Goal: Transaction & Acquisition: Purchase product/service

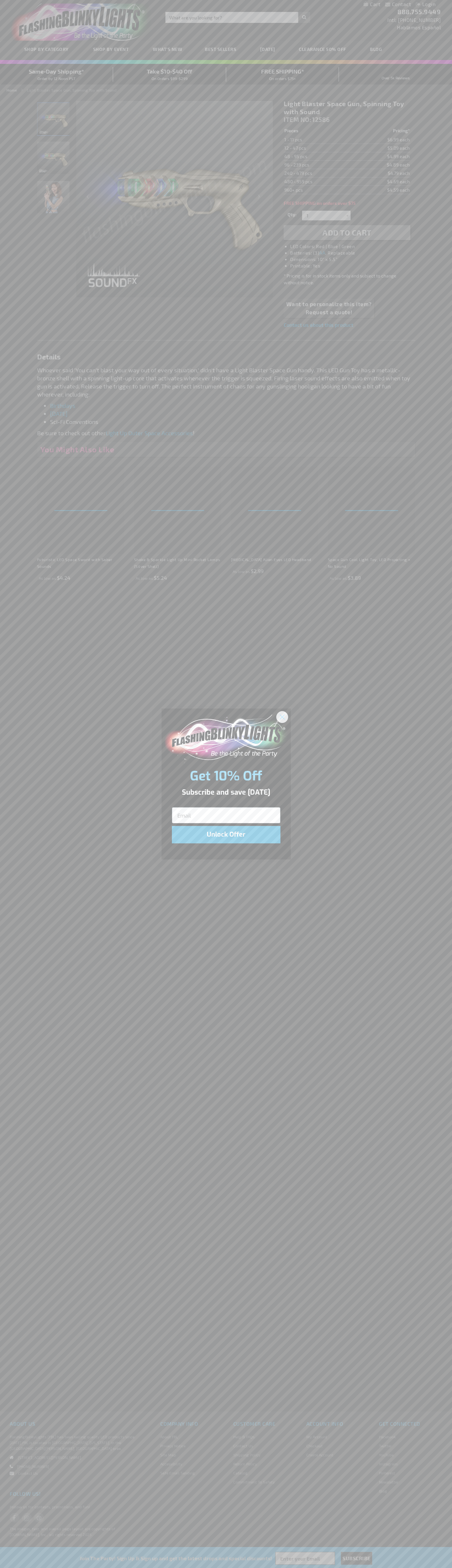
click at [282, 716] on icon "Close dialog" at bounding box center [281, 716] width 4 height 4
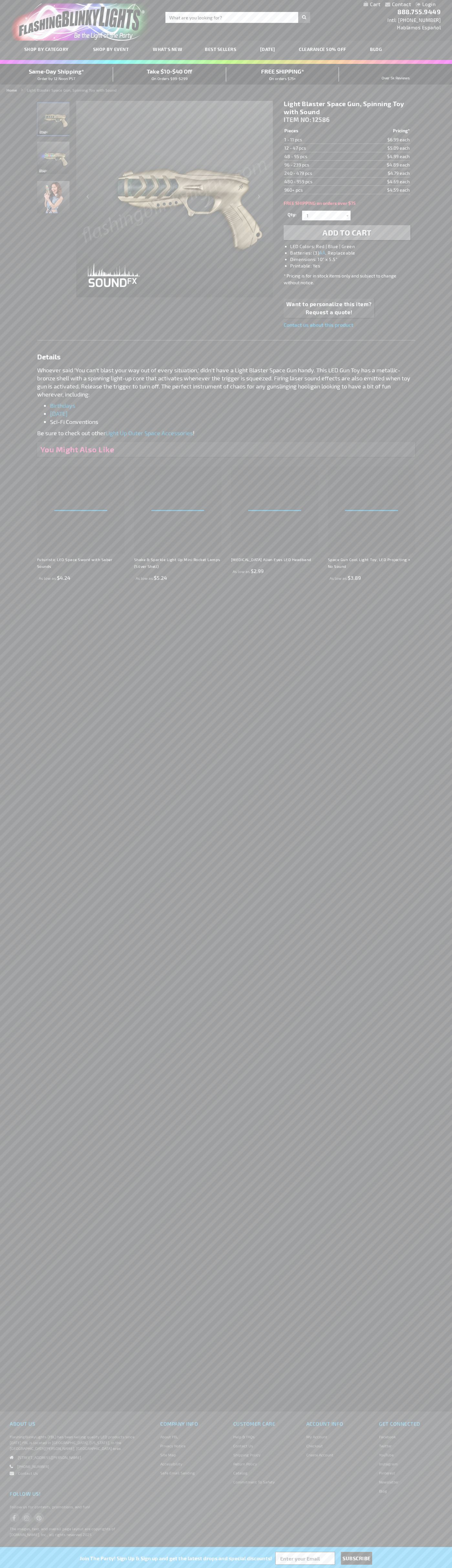
click at [347, 233] on span "Add to Cart" at bounding box center [347, 232] width 49 height 9
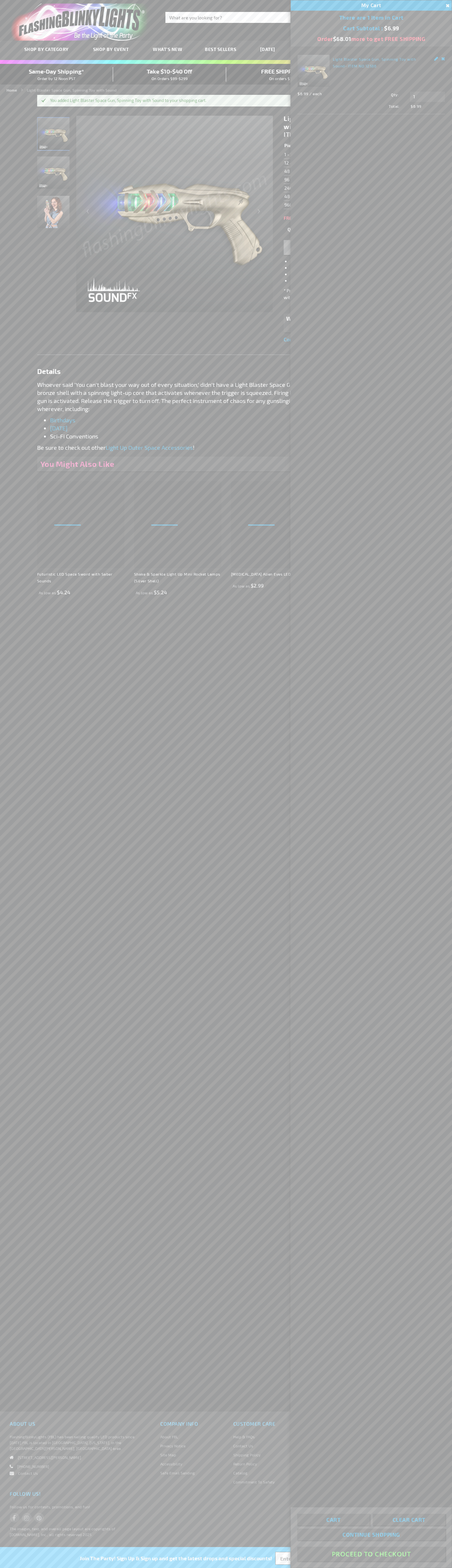
click at [371, 1554] on button "Proceed To Checkout" at bounding box center [371, 1554] width 148 height 15
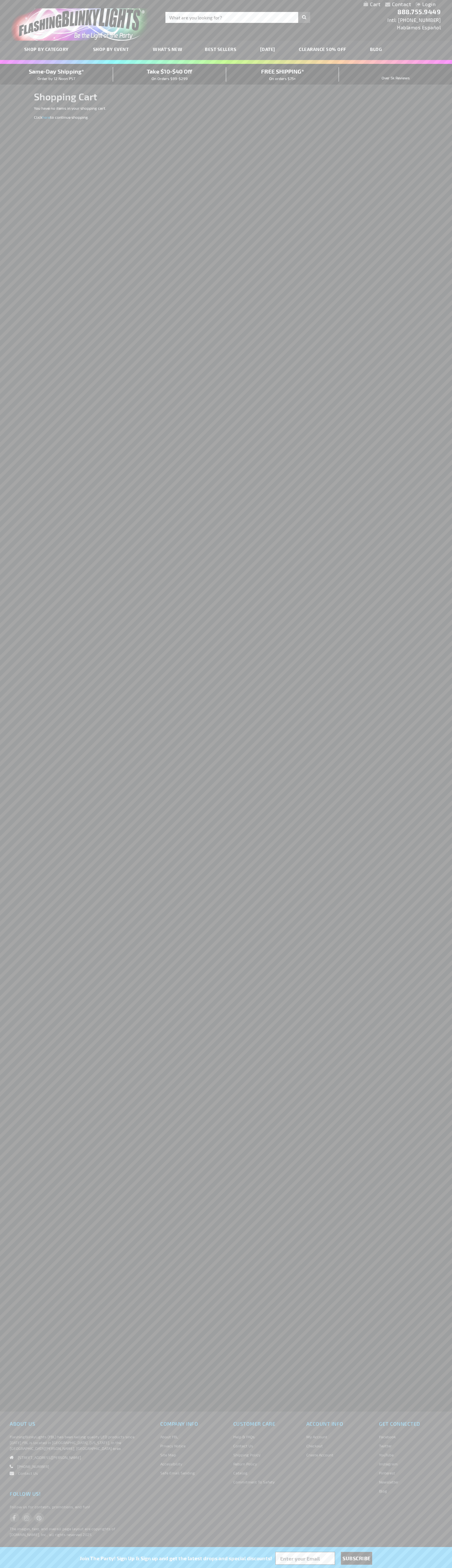
click at [57, 74] on span "Same-Day Shipping*" at bounding box center [56, 71] width 55 height 7
click at [57, 0] on div "Contact Compare Products Login Skip to Content My Cart My Cart Close You have n…" at bounding box center [226, 4] width 452 height 9
click at [426, 1290] on div "Contact Compare Products Login Skip to Content My Cart My Cart Close You have n…" at bounding box center [226, 784] width 452 height 1568
click at [397, 1567] on html "The store will not work correctly when cookies are disabled. Contact Compare Pr…" at bounding box center [226, 784] width 452 height 1568
click at [10, 1567] on html "The store will not work correctly when cookies are disabled. Contact Compare Pr…" at bounding box center [226, 784] width 452 height 1568
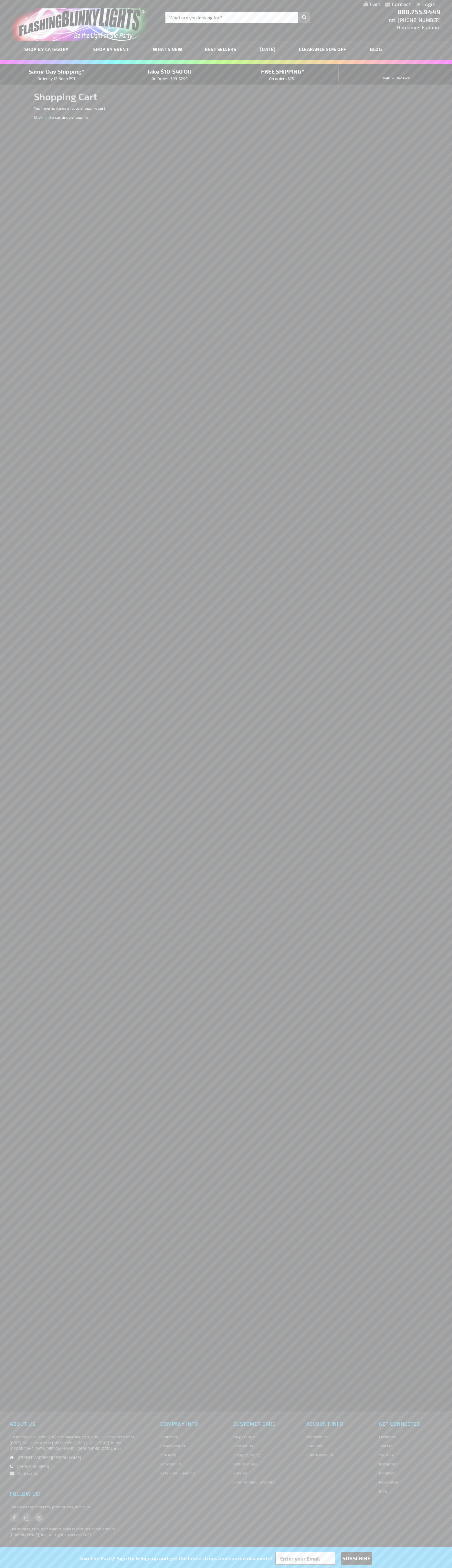
click at [57, 74] on span "Same-Day Shipping*" at bounding box center [56, 71] width 55 height 7
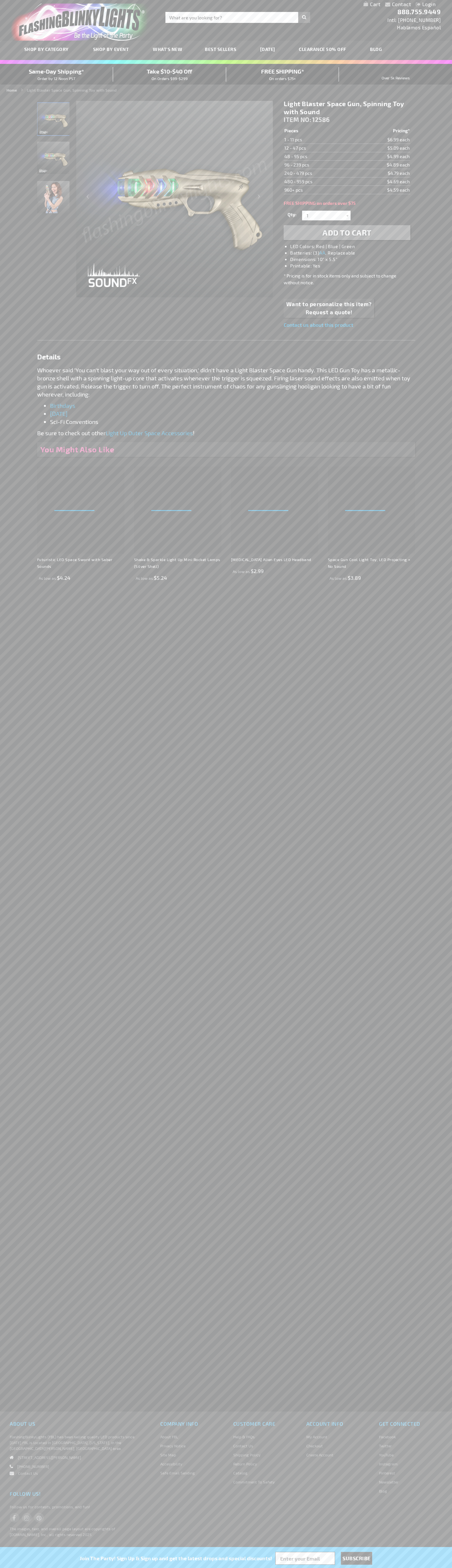
click at [54, 121] on img "Light Blaster Space Gun, Spinning Toy with Sound" at bounding box center [53, 119] width 32 height 32
click at [347, 108] on h1 "Light Blaster Space Gun, Spinning Toy with Sound" at bounding box center [346, 108] width 126 height 16
click at [319, 140] on td "1 - 11 pcs" at bounding box center [317, 140] width 69 height 9
click at [319, 148] on td "12 - 47 pcs" at bounding box center [317, 148] width 69 height 9
click at [319, 156] on td "48 - 95 pcs" at bounding box center [317, 156] width 69 height 9
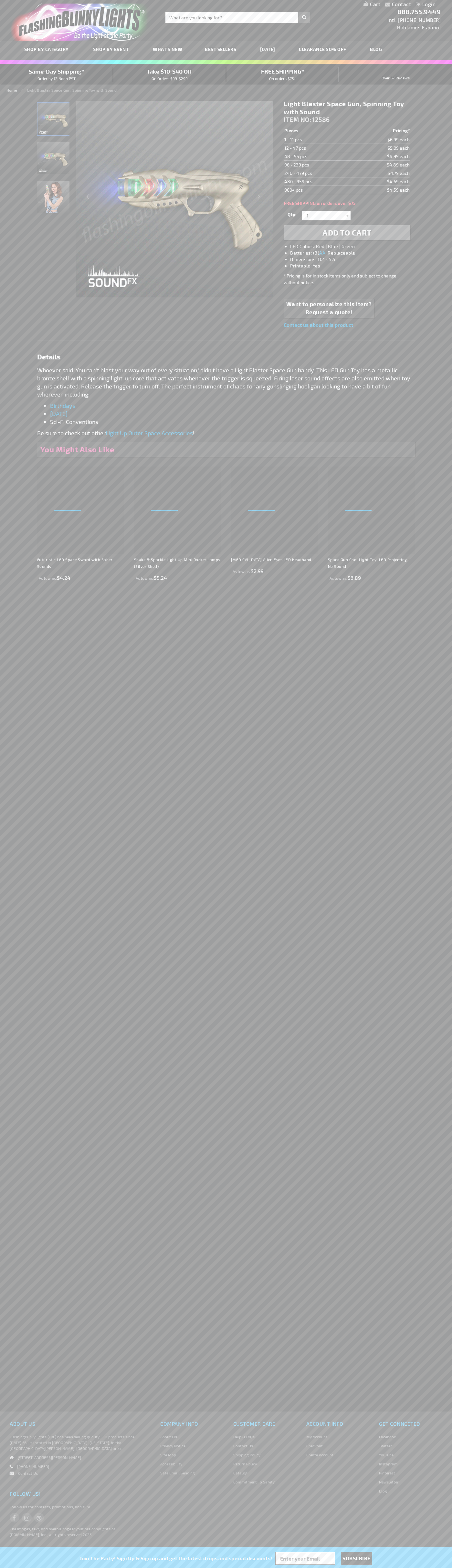
click at [319, 165] on td "96 - 239 pcs" at bounding box center [317, 165] width 69 height 9
click at [319, 173] on td "240 - 479 pcs" at bounding box center [317, 173] width 69 height 9
click at [319, 181] on td "480 - 959 pcs" at bounding box center [317, 182] width 69 height 9
click at [319, 190] on td "960+ pcs" at bounding box center [317, 190] width 69 height 9
click at [327, 215] on input "1" at bounding box center [327, 215] width 47 height 10
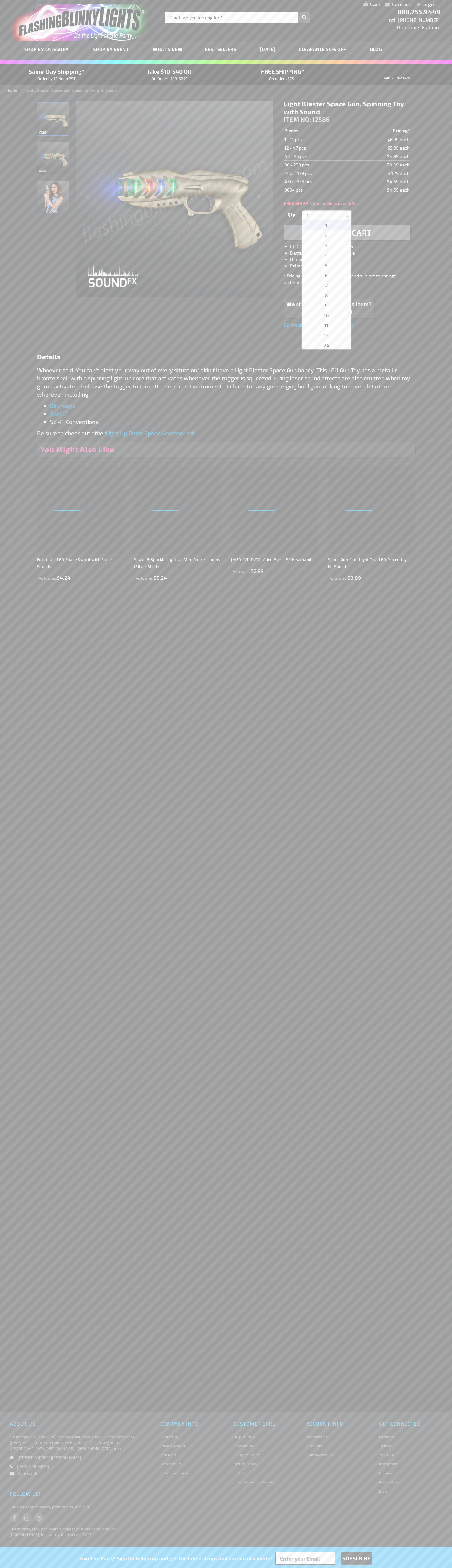
scroll to position [2881, 0]
click at [324, 285] on span "4332" at bounding box center [326, 284] width 10 height 5
type input "4332"
click at [347, 233] on span "Add to Cart" at bounding box center [347, 232] width 49 height 9
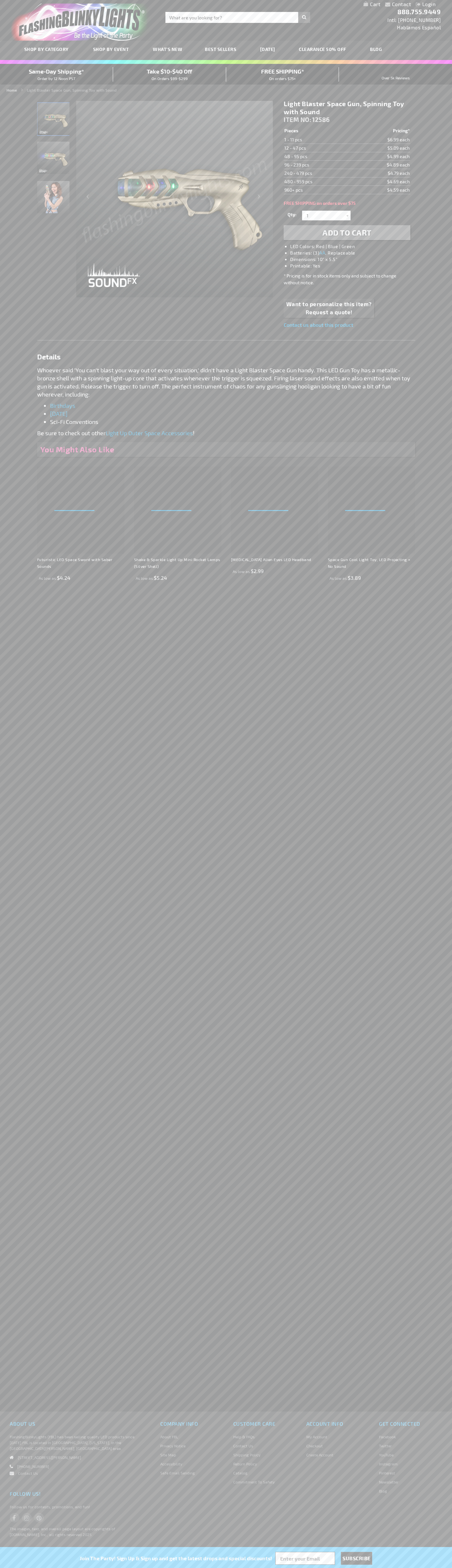
click at [372, 4] on link "My Cart" at bounding box center [372, 4] width 17 height 6
